Goal: Task Accomplishment & Management: Complete application form

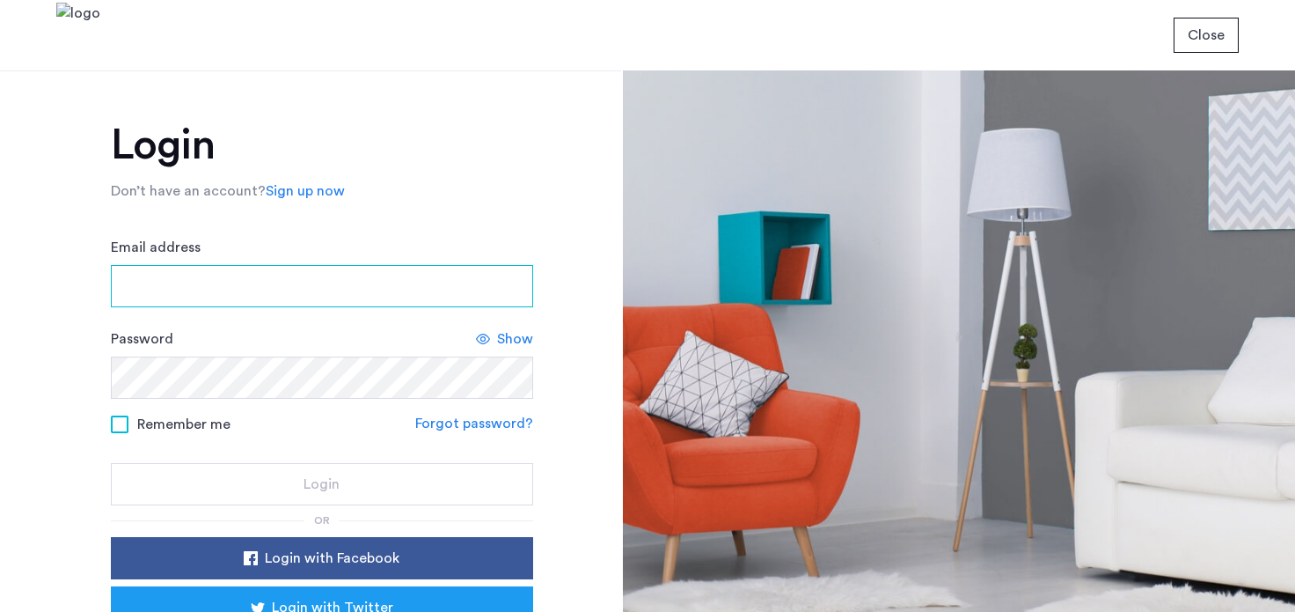
click at [147, 289] on input "Email address" at bounding box center [322, 286] width 422 height 42
click at [171, 283] on input "Email address" at bounding box center [322, 286] width 422 height 42
type input "**********"
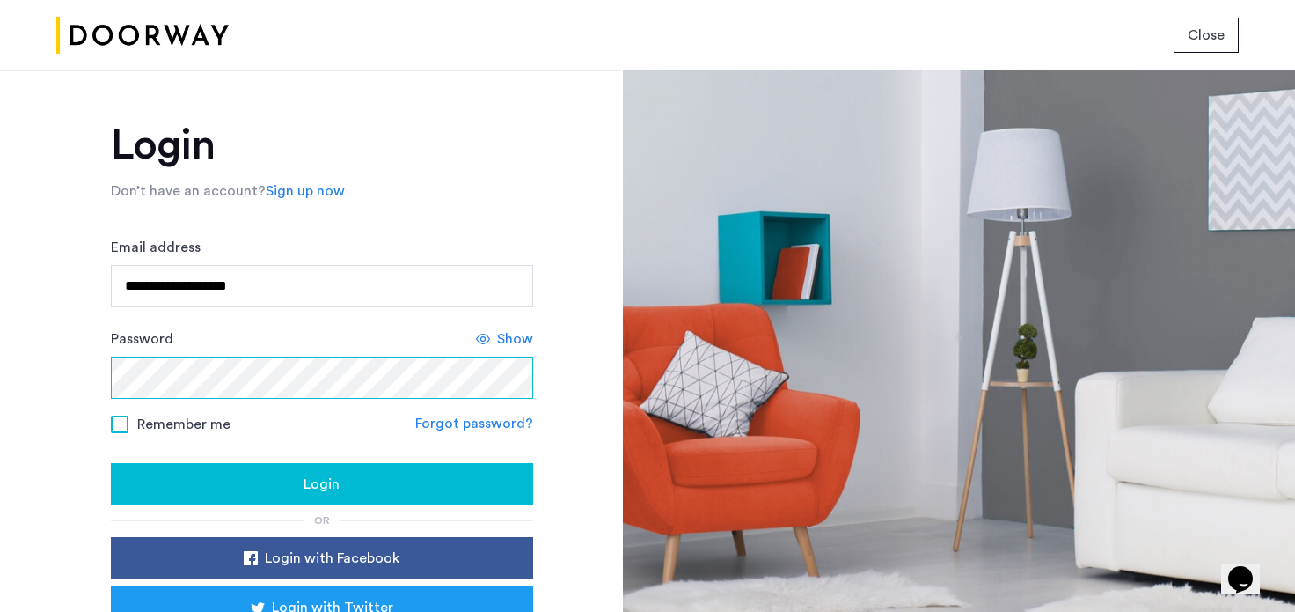
click at [111, 463] on button "Login" at bounding box center [322, 484] width 422 height 42
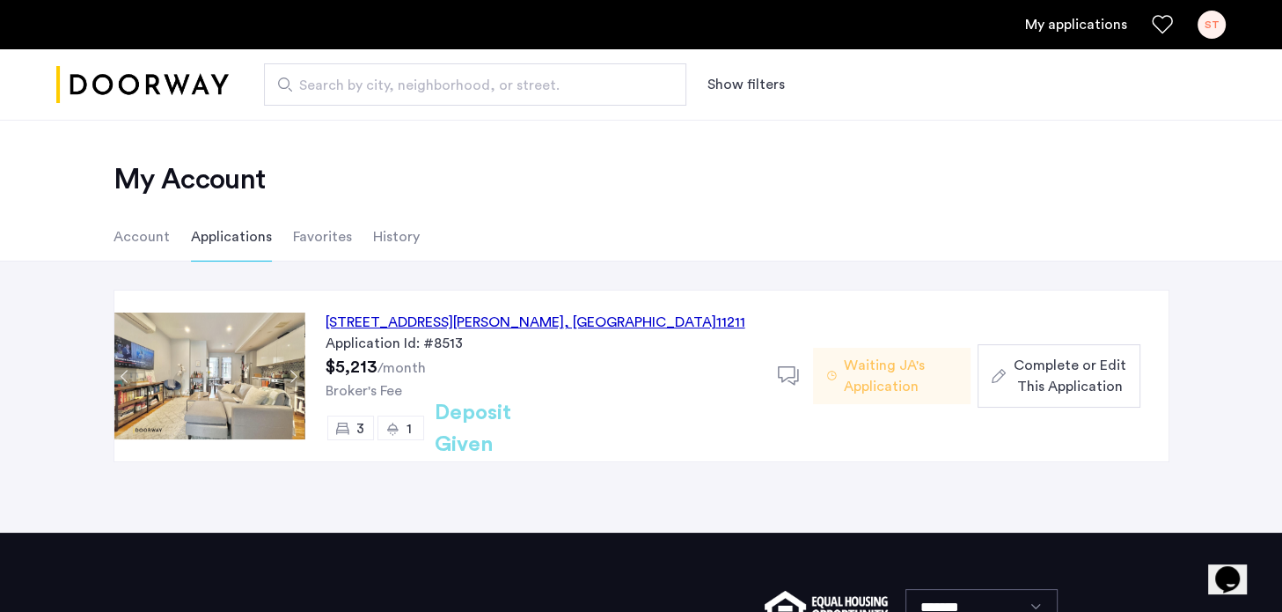
click at [1062, 369] on span "Complete or Edit This Application" at bounding box center [1069, 376] width 113 height 42
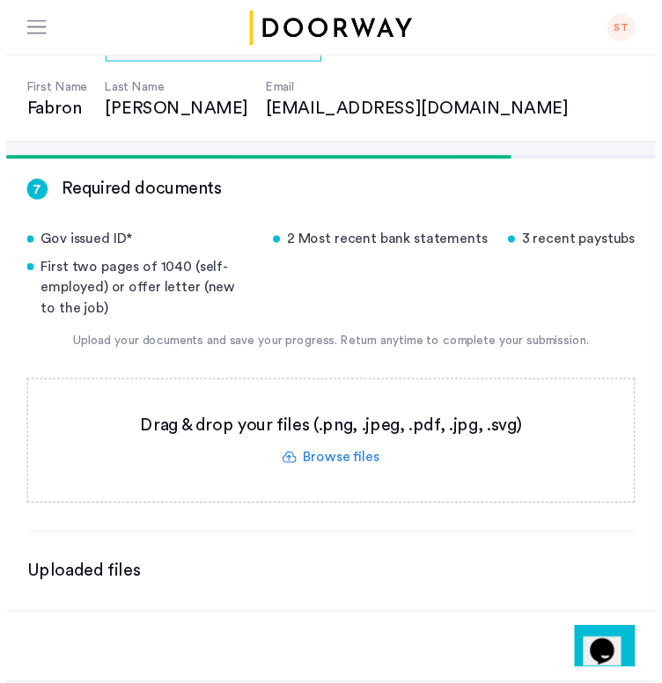
scroll to position [149, 0]
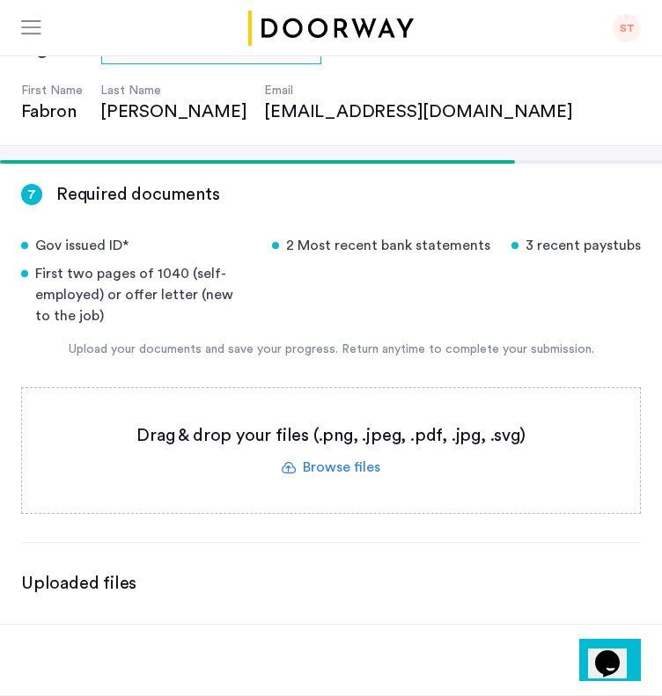
click at [347, 465] on label at bounding box center [331, 450] width 618 height 125
click at [0, 0] on input "file" at bounding box center [0, 0] width 0 height 0
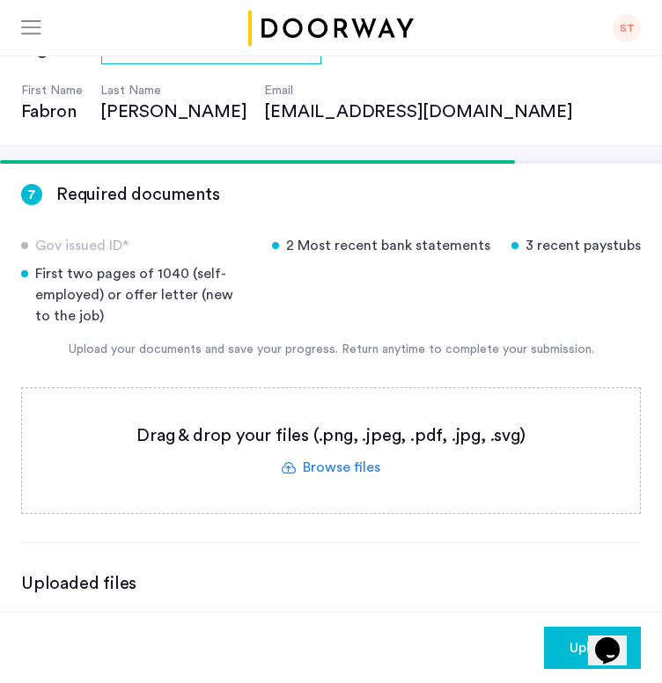
click at [422, 593] on div "Uploaded files" at bounding box center [330, 583] width 619 height 25
click at [346, 467] on label at bounding box center [331, 450] width 618 height 125
click at [0, 0] on input "file" at bounding box center [0, 0] width 0 height 0
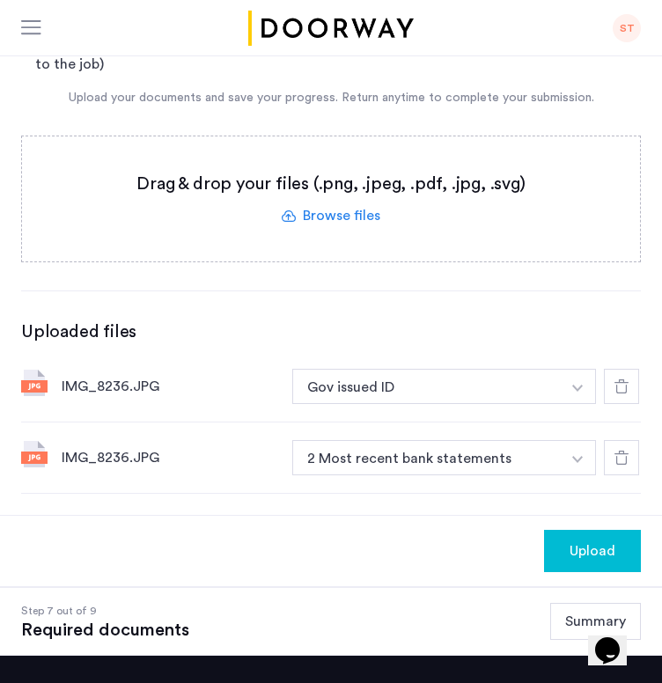
scroll to position [419, 0]
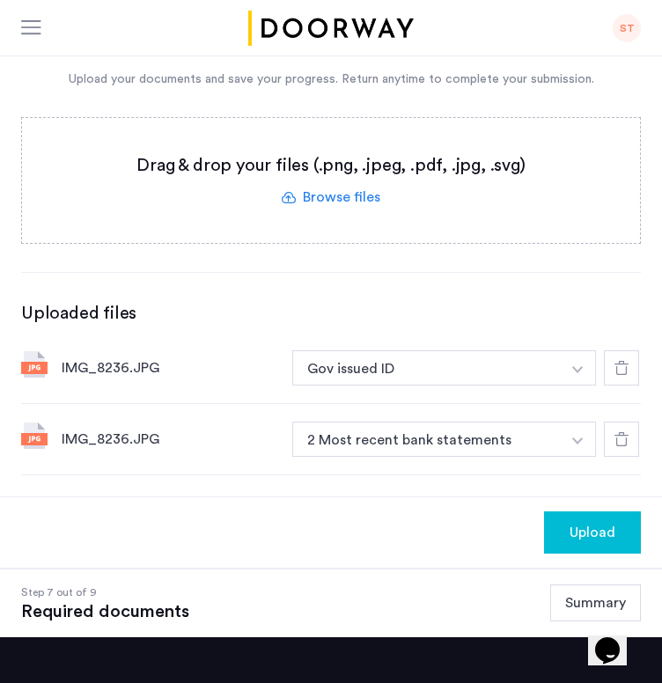
click at [86, 364] on div "IMG_8236.JPG" at bounding box center [170, 367] width 216 height 21
click at [210, 436] on div "IMG_8236.JPG" at bounding box center [170, 439] width 216 height 21
click at [152, 429] on div "IMG_8236.JPG" at bounding box center [170, 439] width 216 height 21
click at [628, 443] on use at bounding box center [621, 439] width 14 height 14
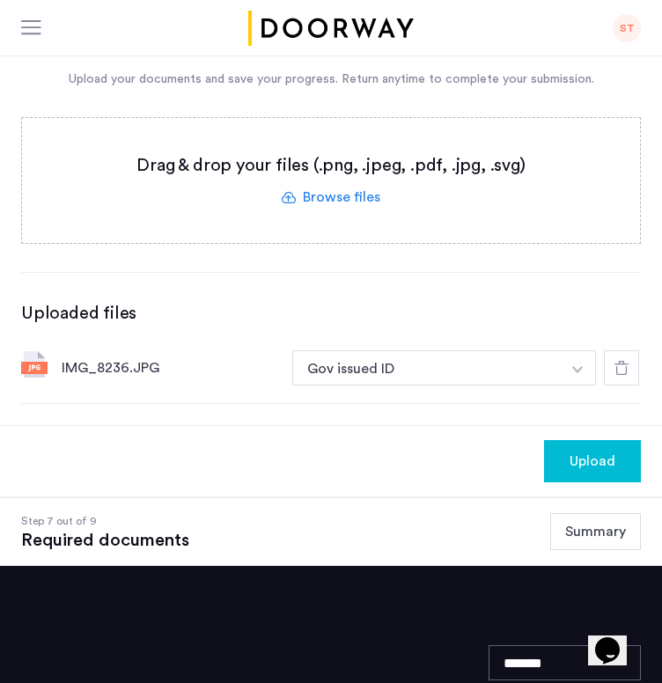
click at [615, 458] on span "Upload" at bounding box center [592, 461] width 46 height 21
click at [358, 196] on label at bounding box center [331, 180] width 618 height 125
click at [0, 0] on input "file" at bounding box center [0, 0] width 0 height 0
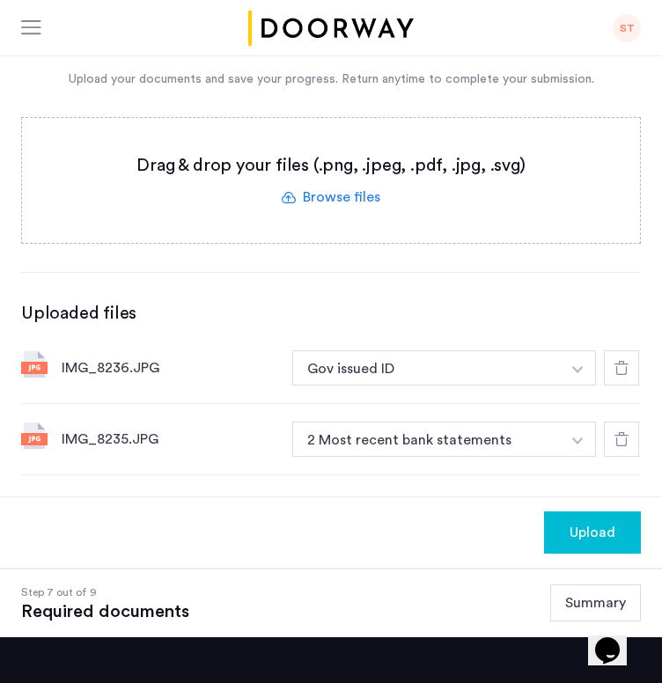
click at [349, 200] on label at bounding box center [331, 180] width 618 height 125
click at [0, 0] on input "file" at bounding box center [0, 0] width 0 height 0
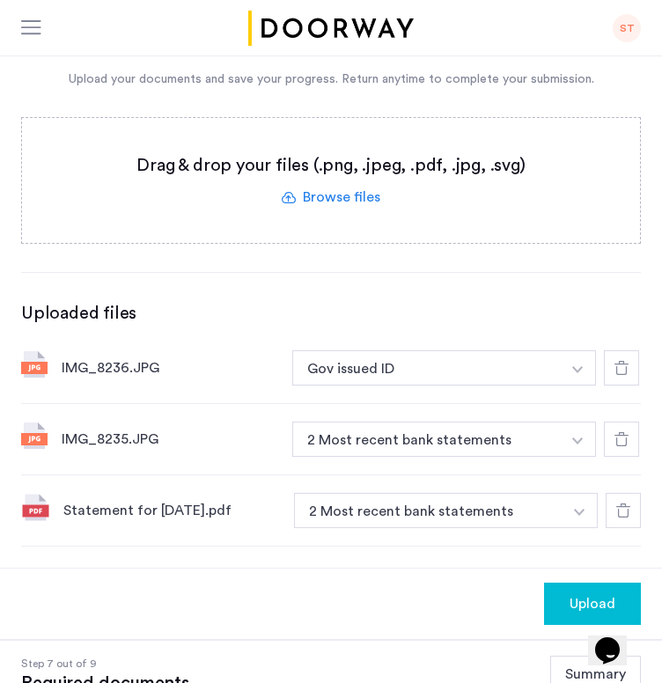
click at [332, 193] on label at bounding box center [331, 180] width 618 height 125
click at [0, 0] on input "file" at bounding box center [0, 0] width 0 height 0
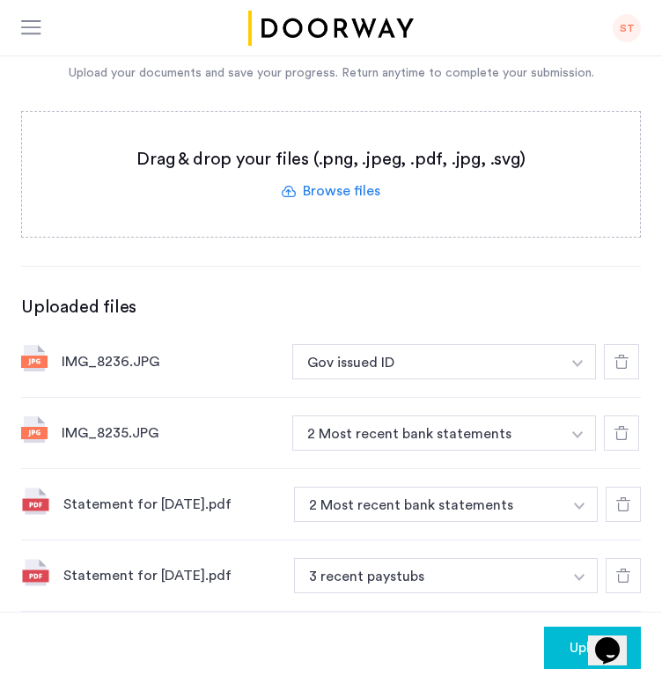
scroll to position [423, 0]
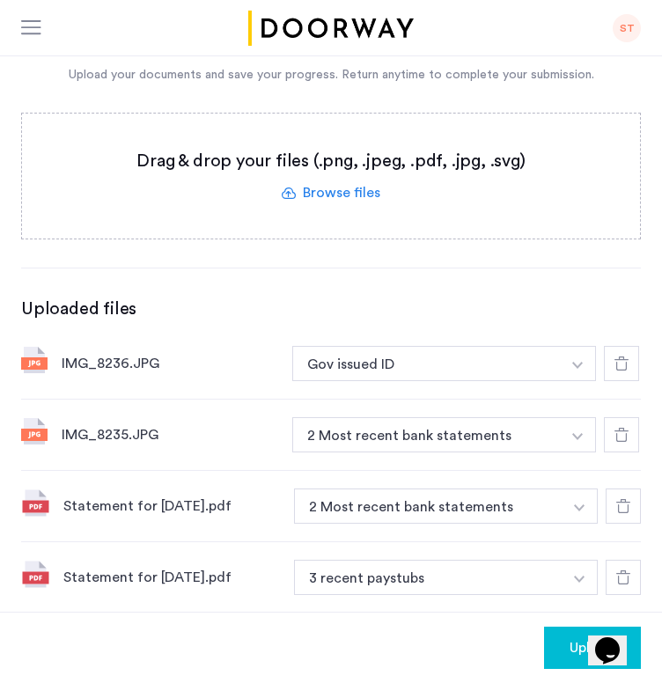
click at [355, 189] on label at bounding box center [331, 176] width 618 height 125
click at [0, 0] on input "file" at bounding box center [0, 0] width 0 height 0
click at [353, 191] on label at bounding box center [331, 176] width 618 height 125
click at [0, 0] on input "file" at bounding box center [0, 0] width 0 height 0
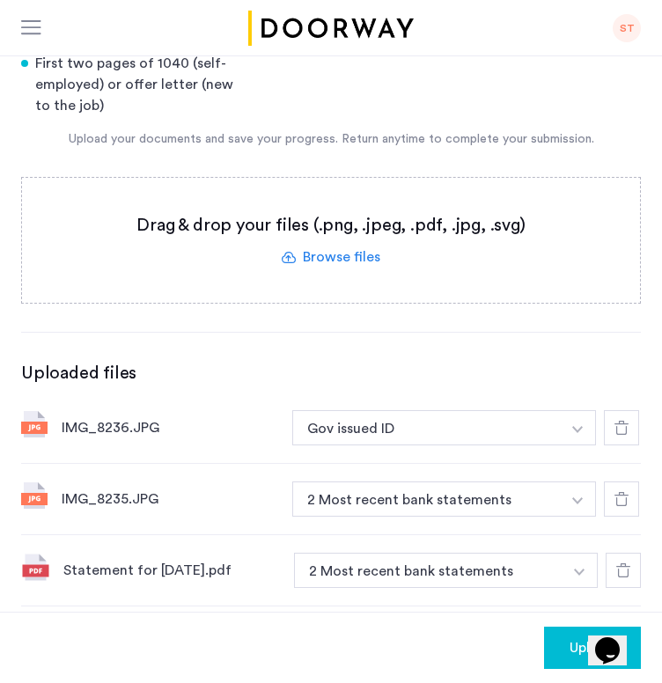
scroll to position [358, 0]
click at [333, 248] on label at bounding box center [331, 241] width 618 height 125
click at [0, 0] on input "file" at bounding box center [0, 0] width 0 height 0
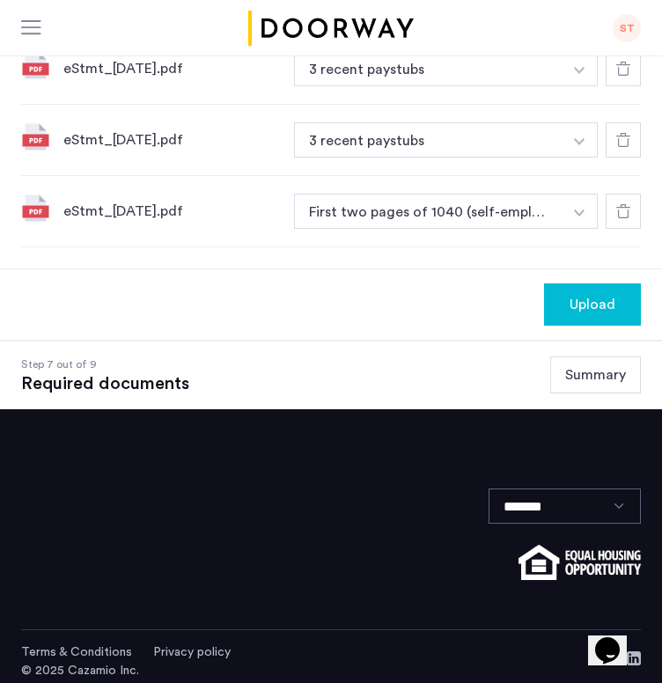
scroll to position [1010, 0]
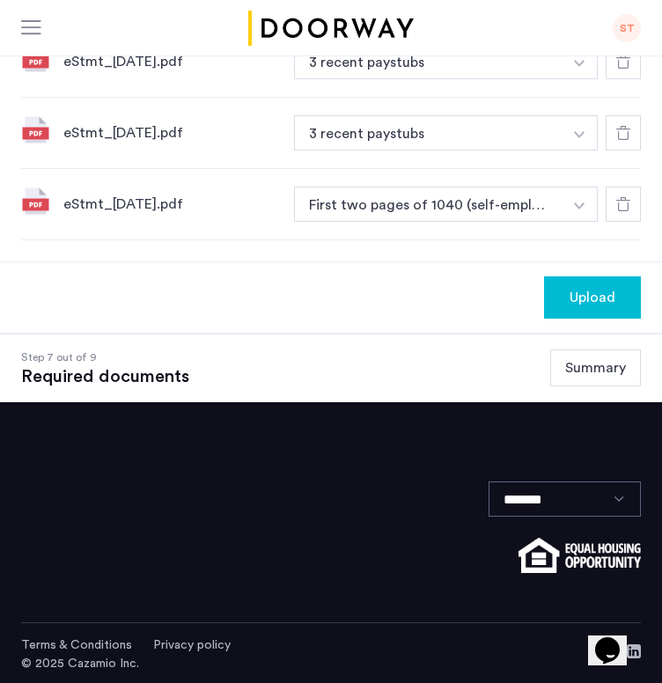
click at [590, 288] on span "Upload" at bounding box center [592, 297] width 46 height 21
click at [626, 291] on button "Next" at bounding box center [610, 297] width 62 height 42
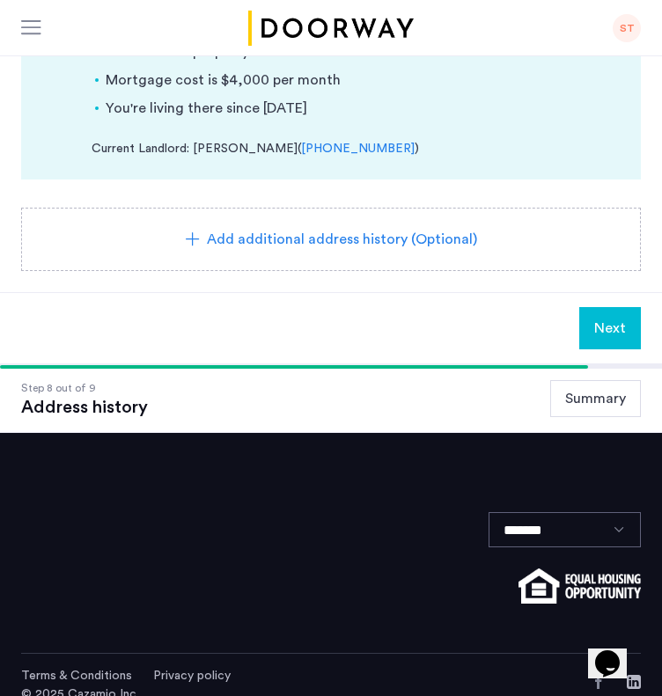
scroll to position [428, 0]
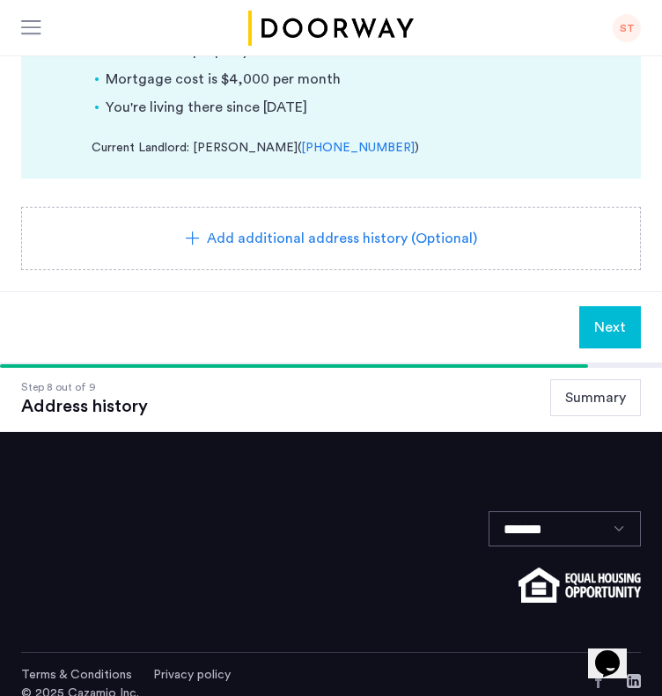
click at [613, 323] on span "Next" at bounding box center [610, 327] width 32 height 21
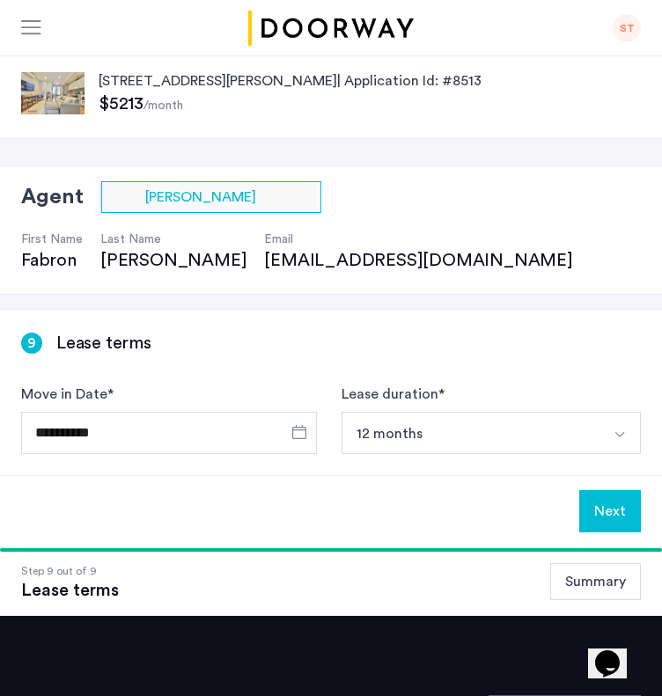
click at [623, 515] on button "Next" at bounding box center [610, 511] width 62 height 42
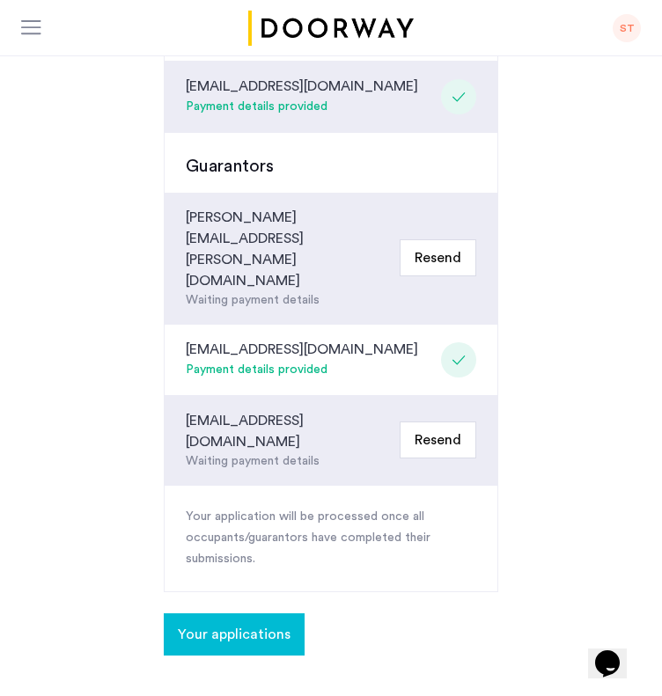
scroll to position [487, 0]
click at [200, 611] on span "Your applications" at bounding box center [234, 633] width 113 height 21
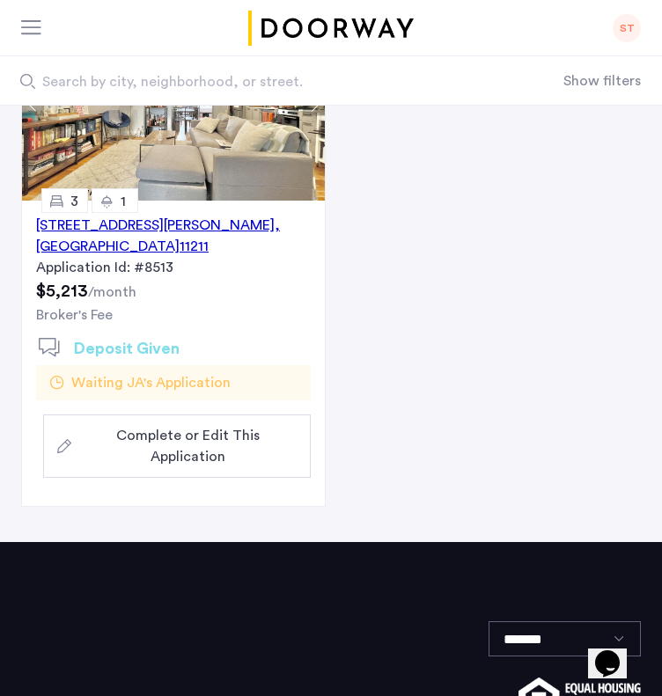
scroll to position [264, 0]
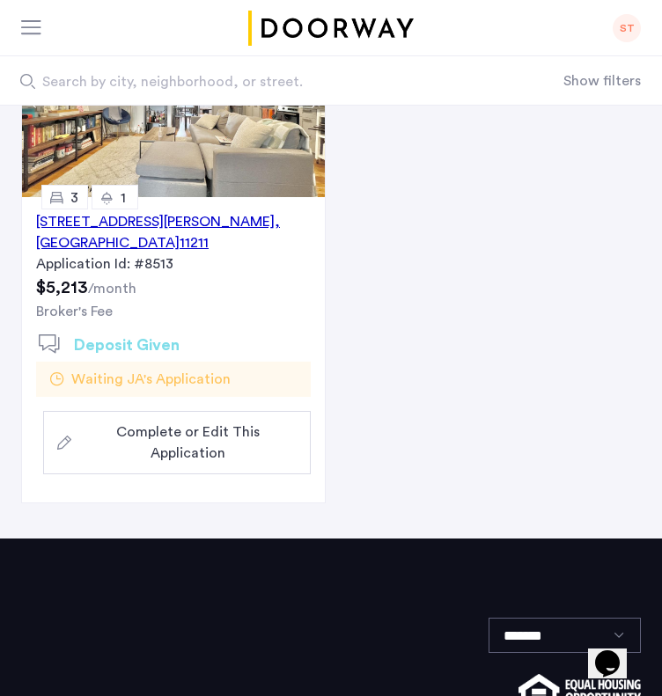
click at [222, 422] on span "Complete or Edit This Application" at bounding box center [187, 443] width 218 height 42
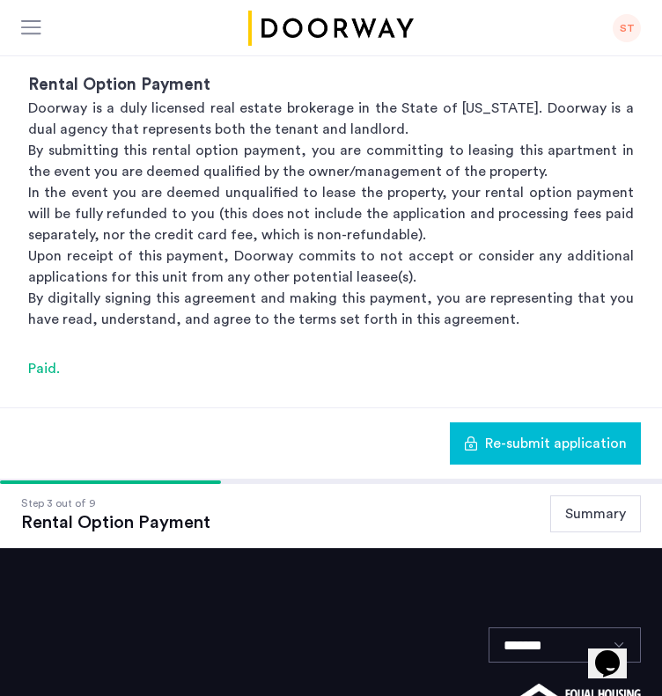
scroll to position [340, 0]
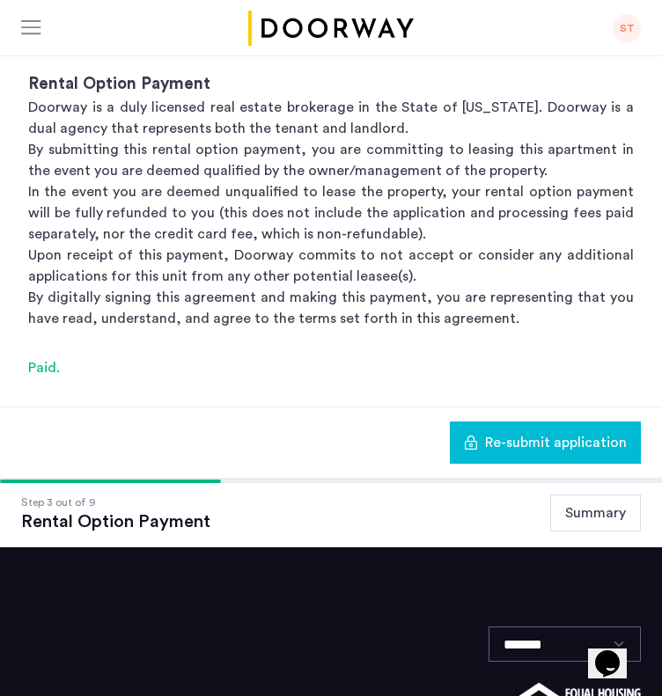
drag, startPoint x: 142, startPoint y: 476, endPoint x: 379, endPoint y: 480, distance: 237.6
click at [379, 480] on div at bounding box center [331, 482] width 662 height 4
drag, startPoint x: 215, startPoint y: 477, endPoint x: 348, endPoint y: 480, distance: 133.8
click at [348, 480] on div at bounding box center [331, 482] width 662 height 4
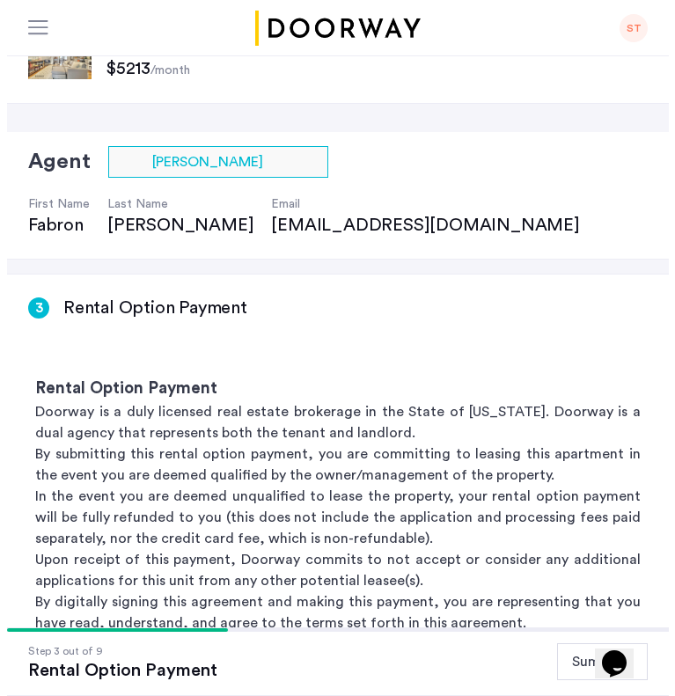
scroll to position [34, 0]
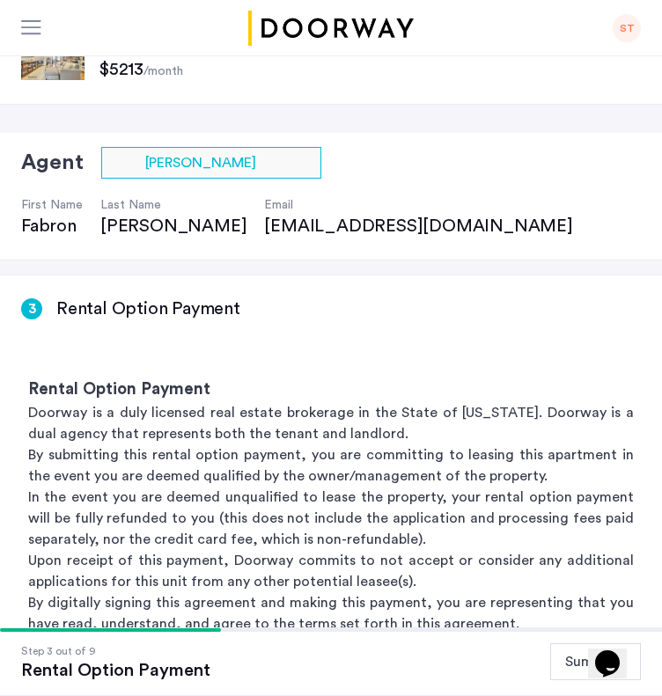
click at [628, 22] on div "ST" at bounding box center [626, 28] width 28 height 28
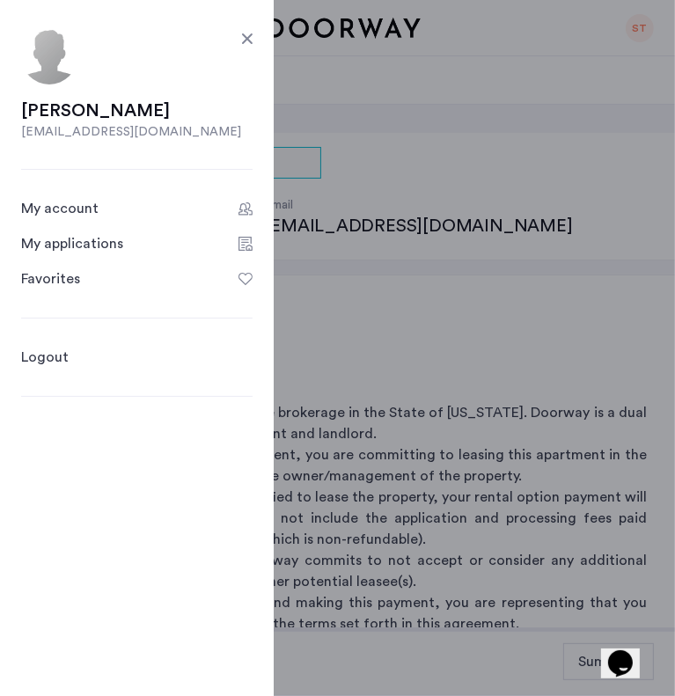
click at [46, 246] on div "My applications" at bounding box center [72, 243] width 102 height 21
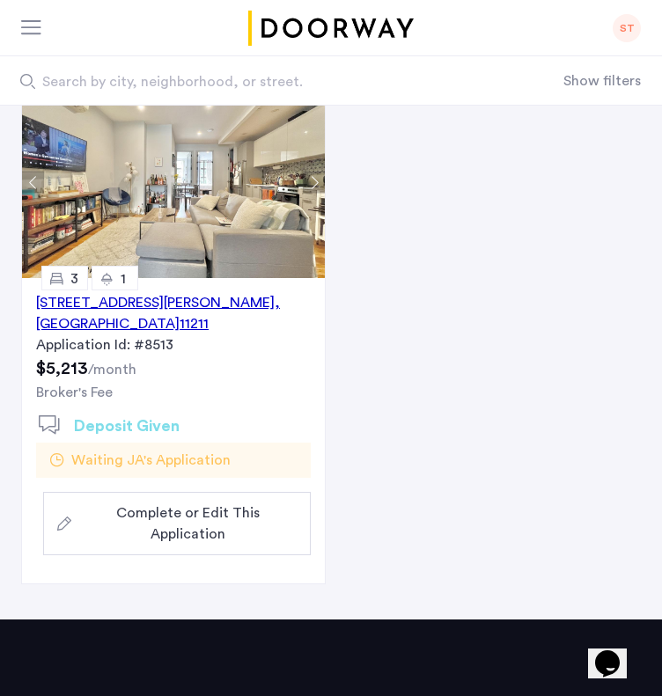
scroll to position [184, 0]
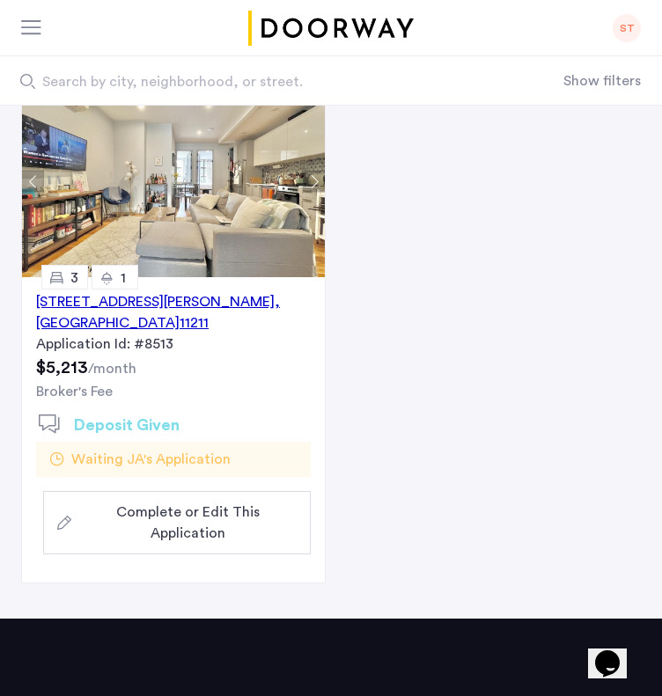
click at [171, 502] on span "Complete or Edit This Application" at bounding box center [187, 523] width 218 height 42
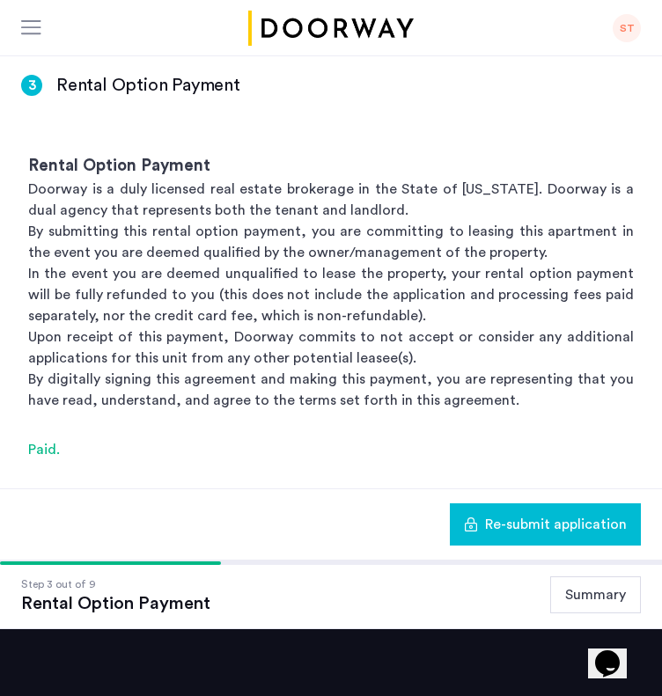
scroll to position [259, 0]
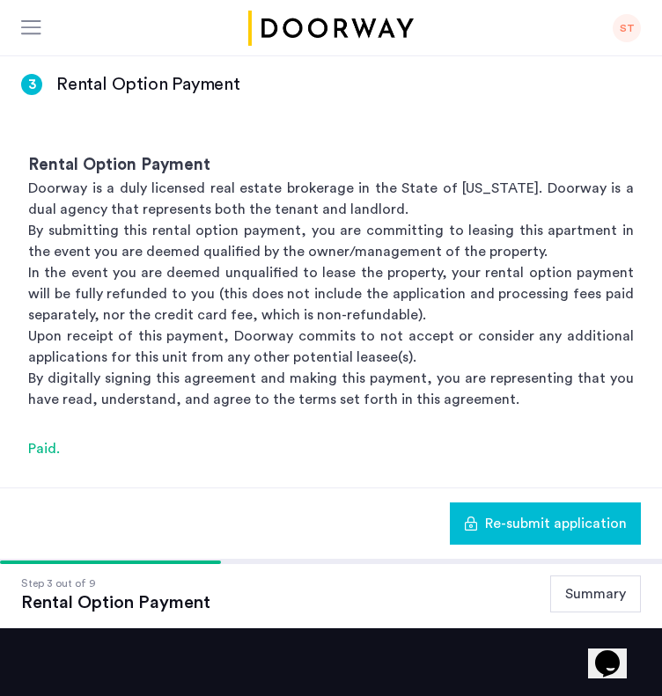
click at [548, 517] on span "Re-submit application" at bounding box center [556, 523] width 142 height 21
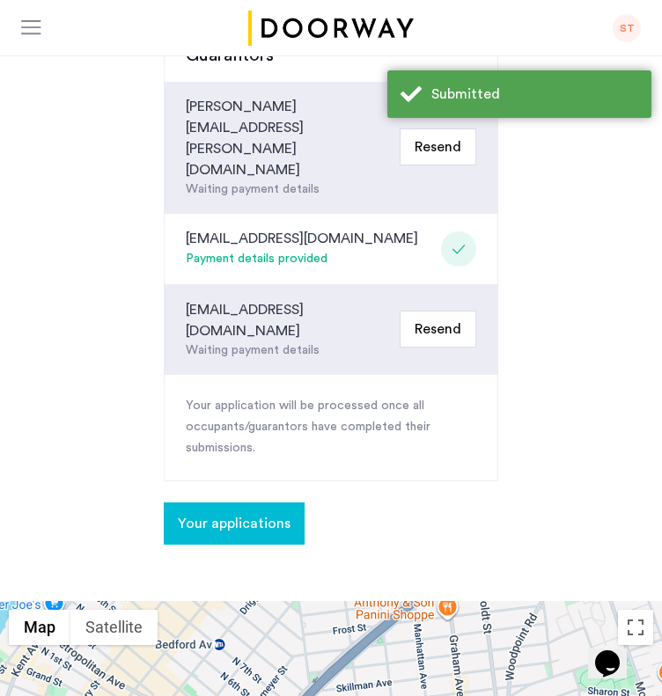
scroll to position [598, 0]
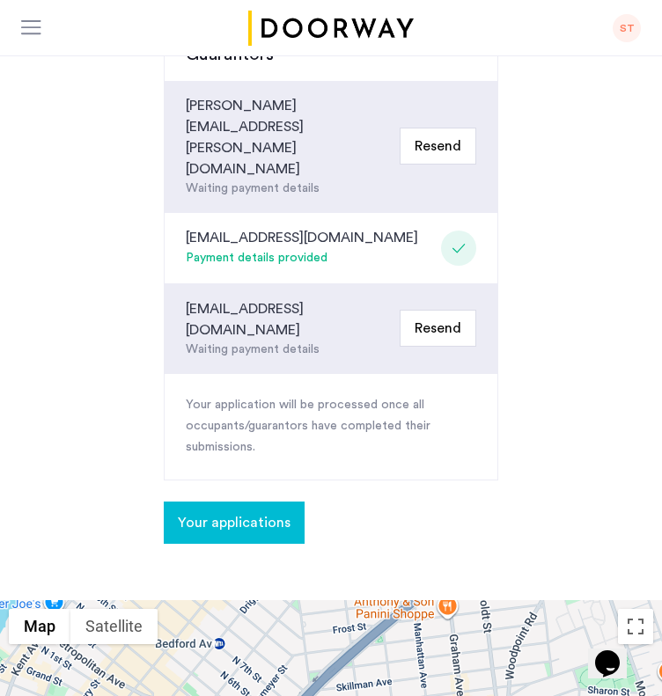
click at [211, 512] on span "Your applications" at bounding box center [234, 522] width 113 height 21
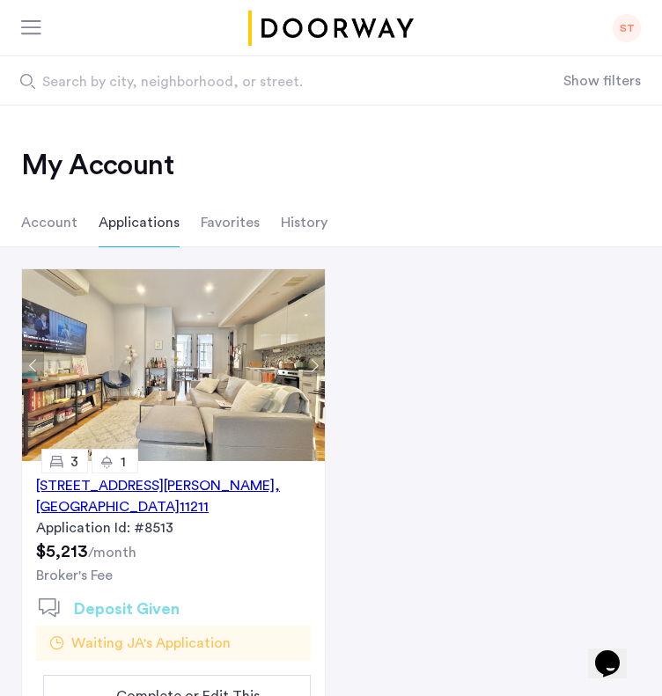
click at [41, 212] on li "Account" at bounding box center [49, 222] width 56 height 49
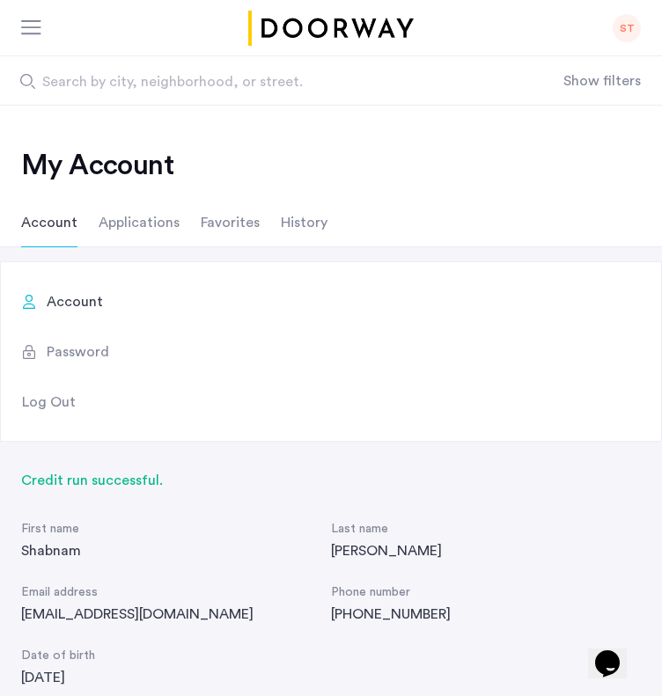
click at [137, 222] on li "Applications" at bounding box center [139, 222] width 81 height 49
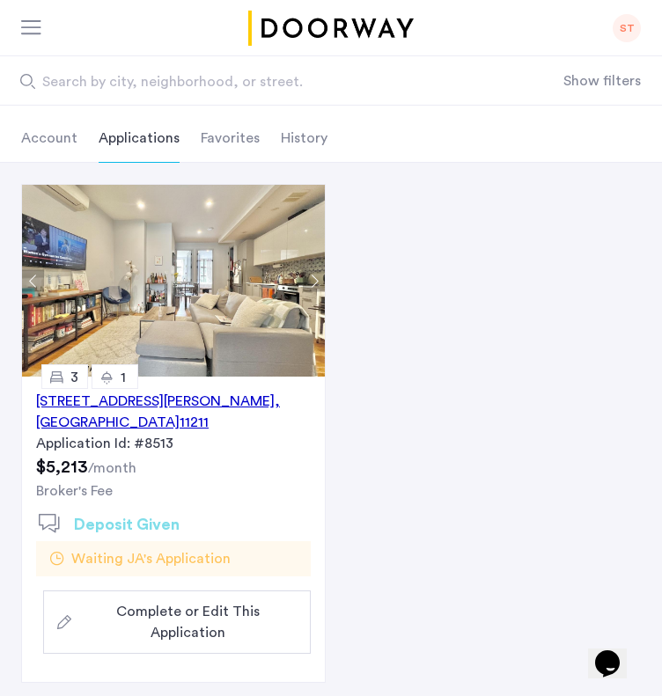
scroll to position [84, 0]
click at [209, 136] on li "Favorites" at bounding box center [230, 138] width 59 height 49
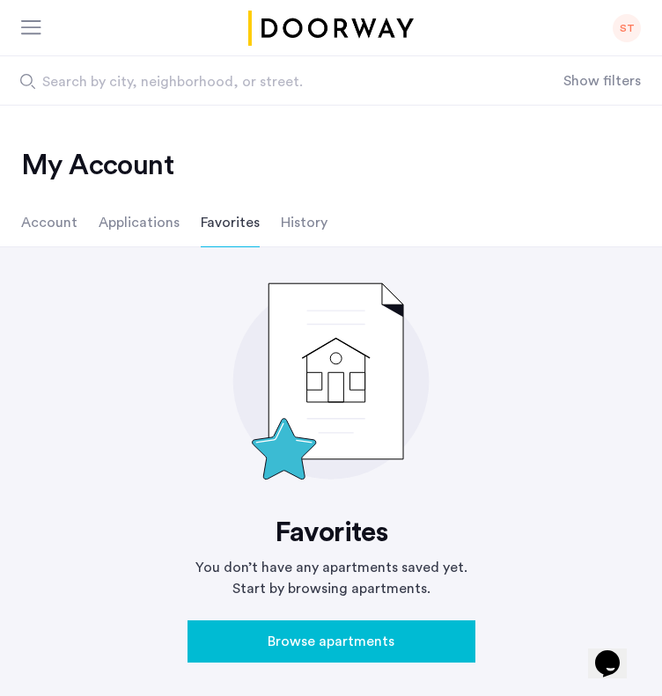
click at [301, 228] on li "History" at bounding box center [304, 222] width 47 height 49
